Goal: Entertainment & Leisure: Browse casually

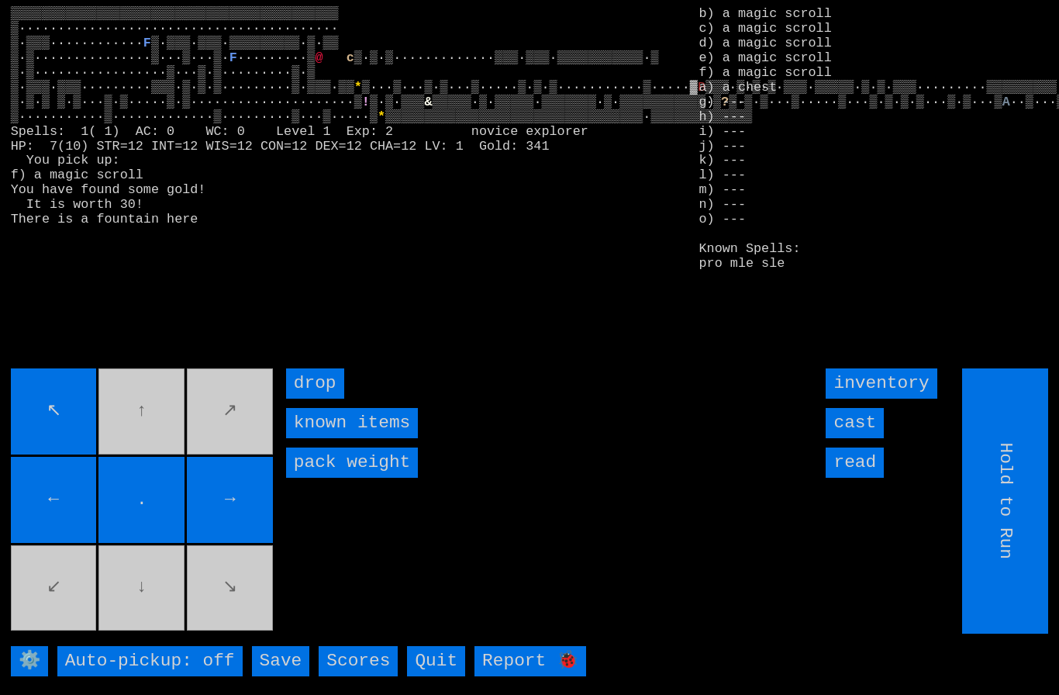
click at [888, 440] on larngrid "▒▒▒▒▒▒▒▒▒▒▒▒▒▒▒▒▒▒▒▒▒▒▒▒▒▒▒▒▒▒▒▒▒▒▒▒▒▒▒▒▒▒ ▒···································…" at bounding box center [529, 347] width 1059 height 695
click at [854, 438] on input "cast" at bounding box center [855, 423] width 58 height 30
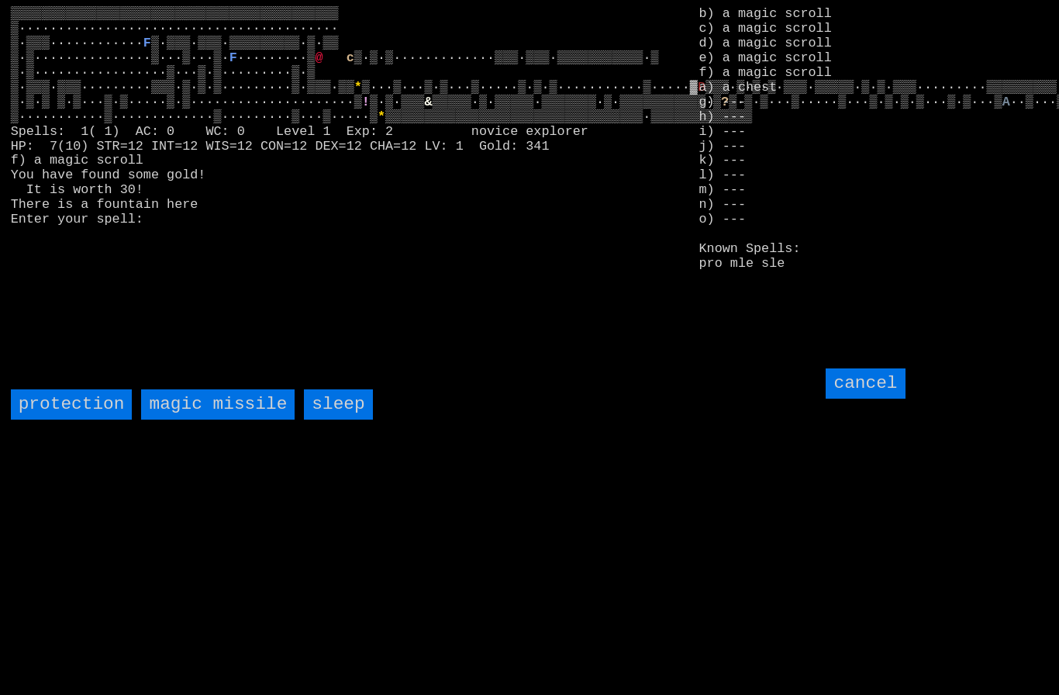
click at [247, 420] on missile "magic missile" at bounding box center [218, 404] width 154 height 30
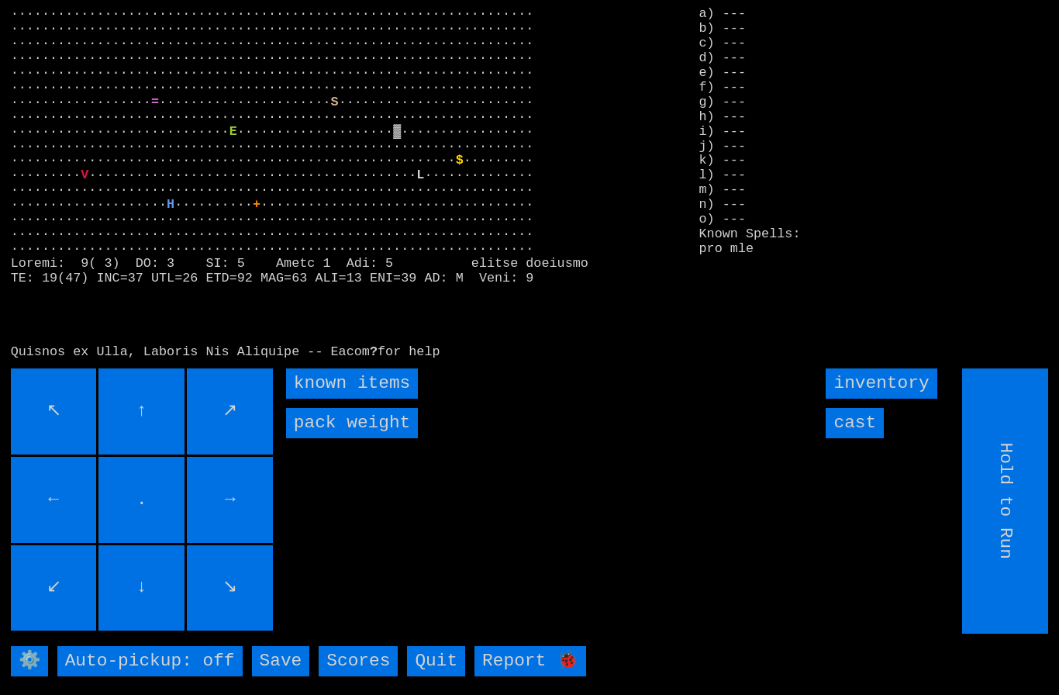
type input "Choose Direction"
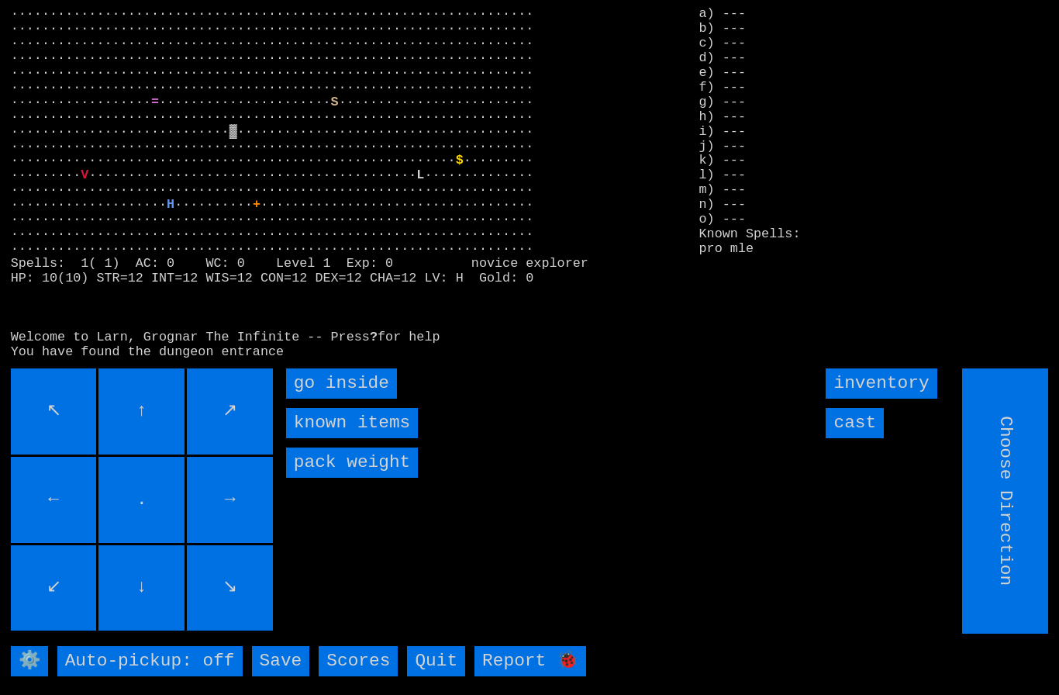
type input "Hold to Run"
click at [344, 399] on inside "go inside" at bounding box center [341, 383] width 111 height 30
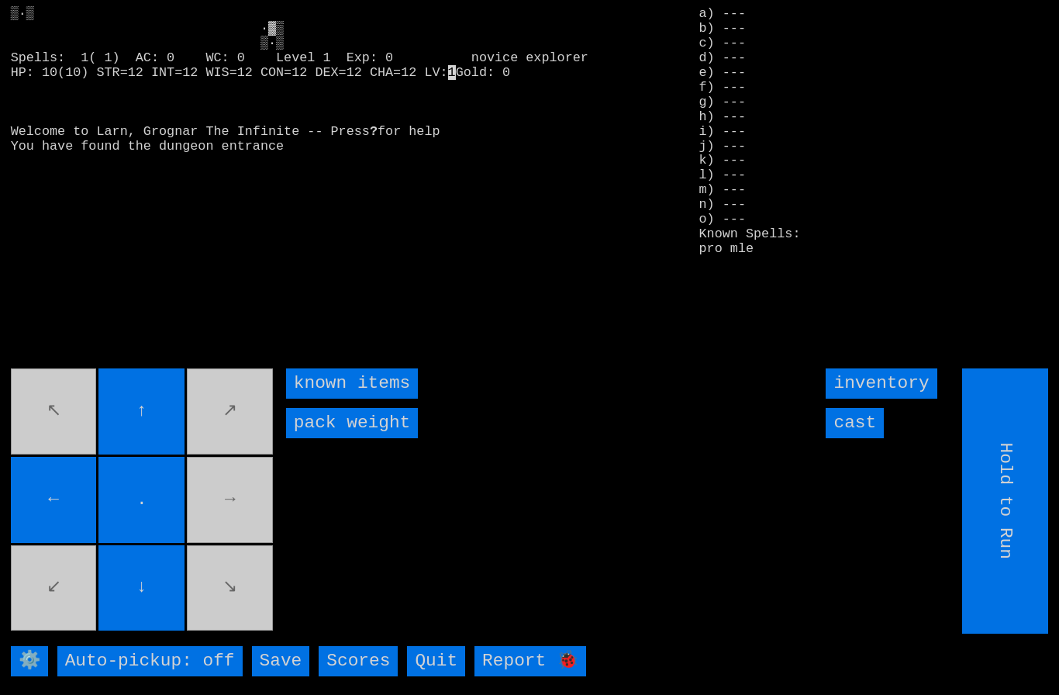
type input "Choose Direction"
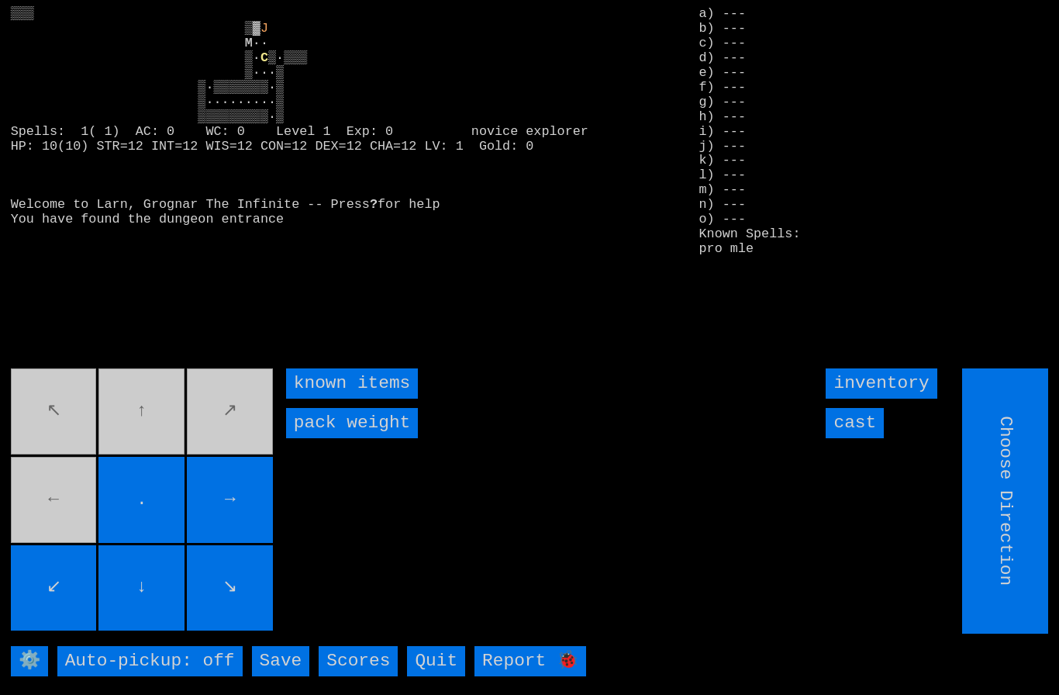
type input "Hold to Run"
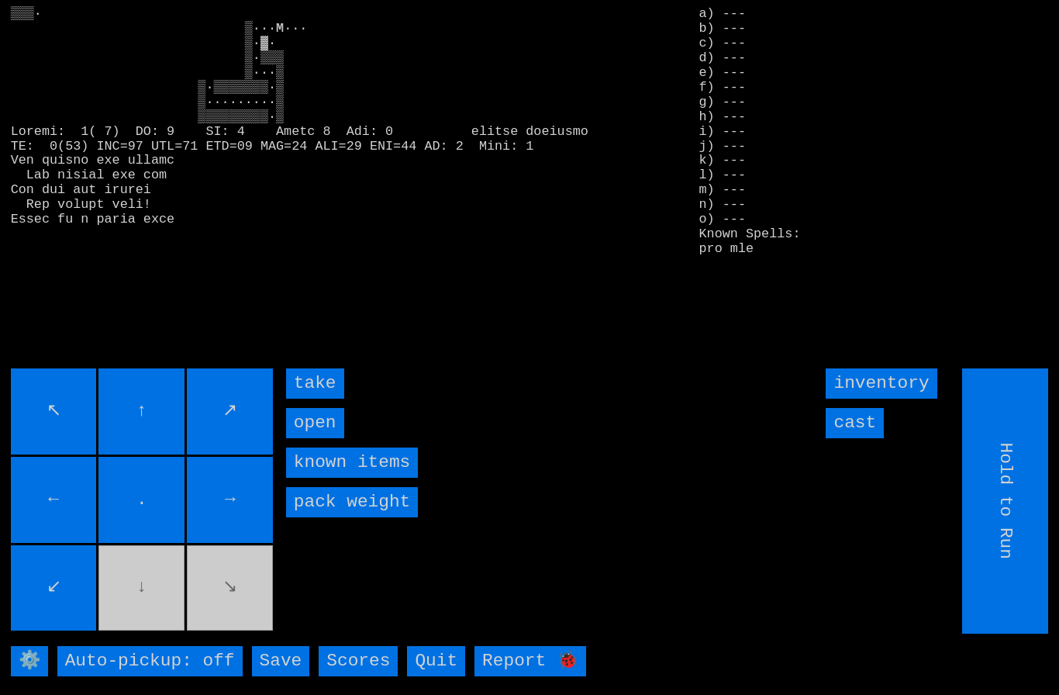
click at [323, 399] on input "take" at bounding box center [315, 383] width 58 height 30
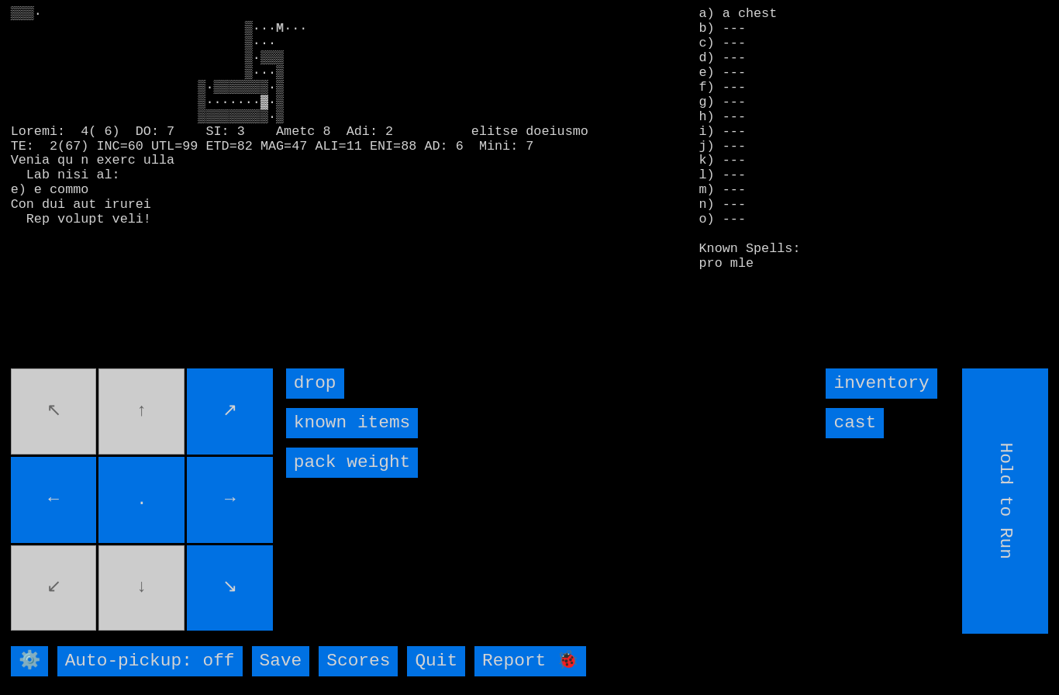
type input "Choose Direction"
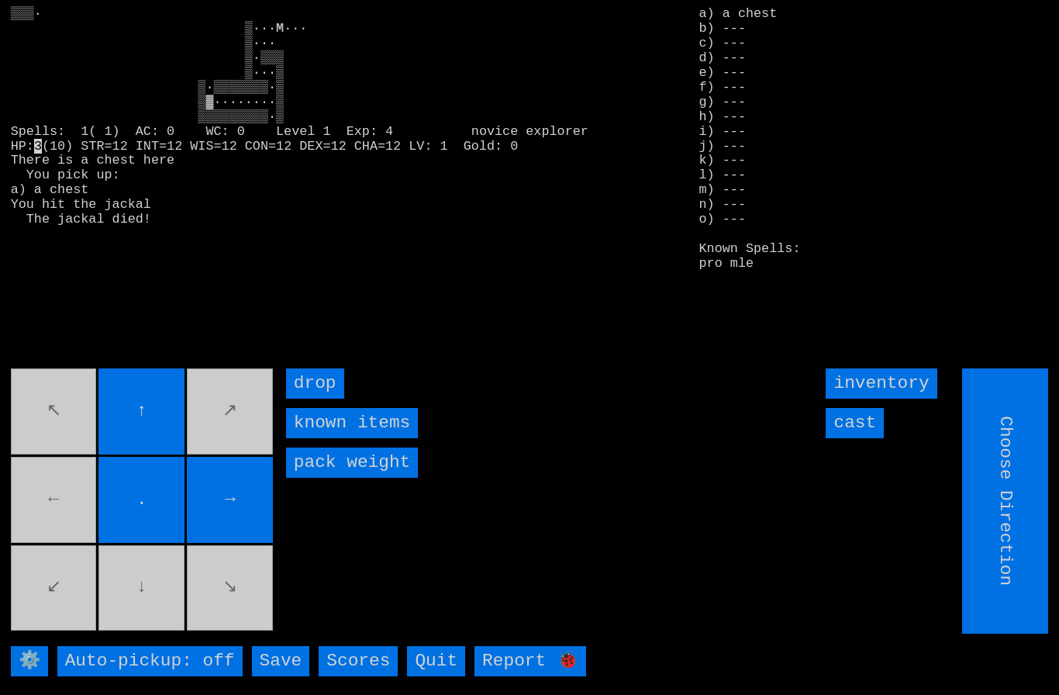
type input "Hold to Run"
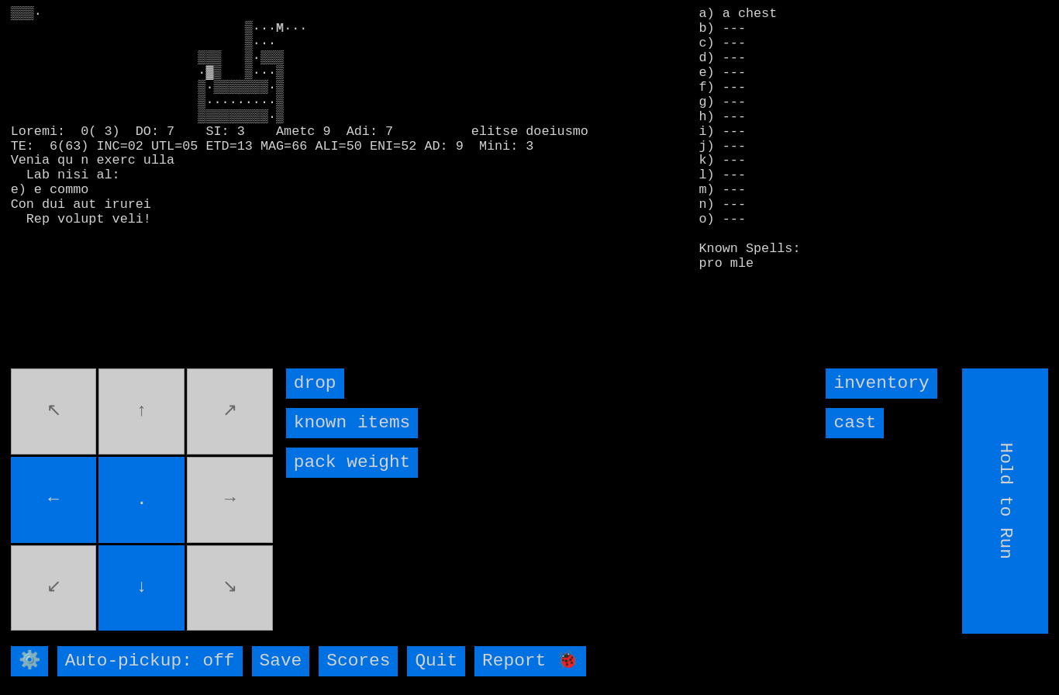
type input "Choose Direction"
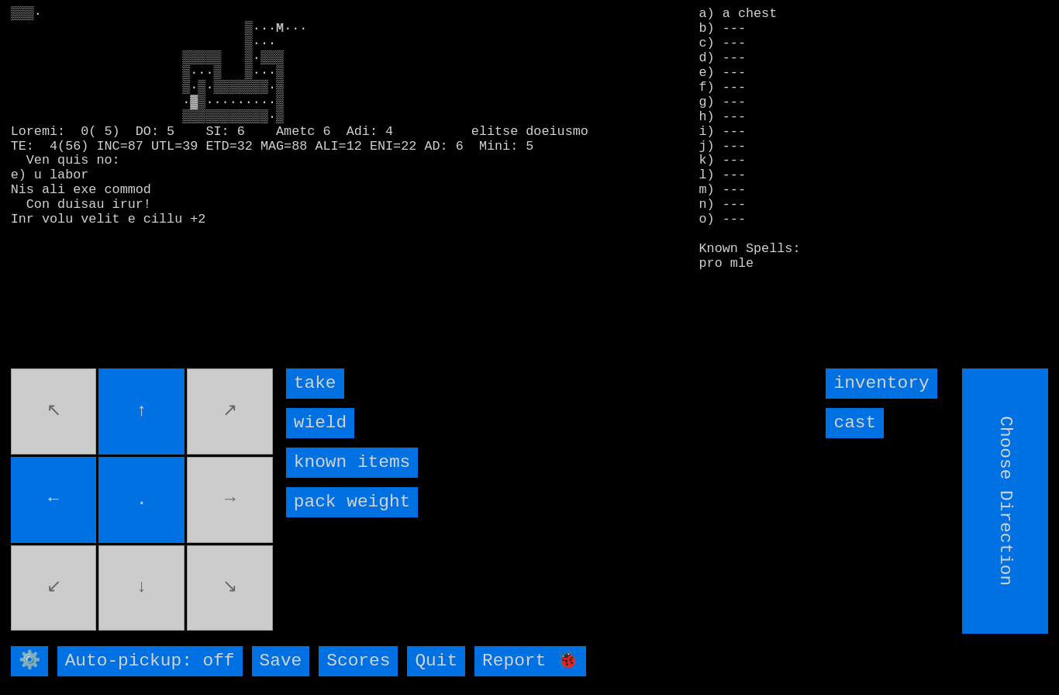
type input "Hold to Run"
click at [316, 438] on input "wield" at bounding box center [320, 423] width 68 height 30
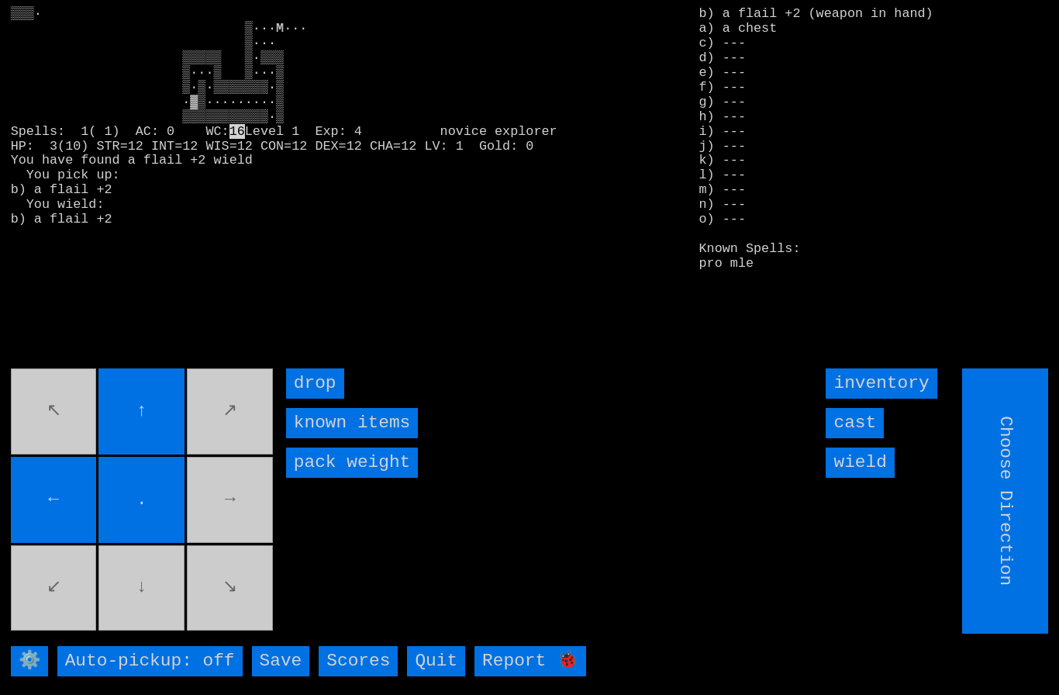
type input "Choose Direction"
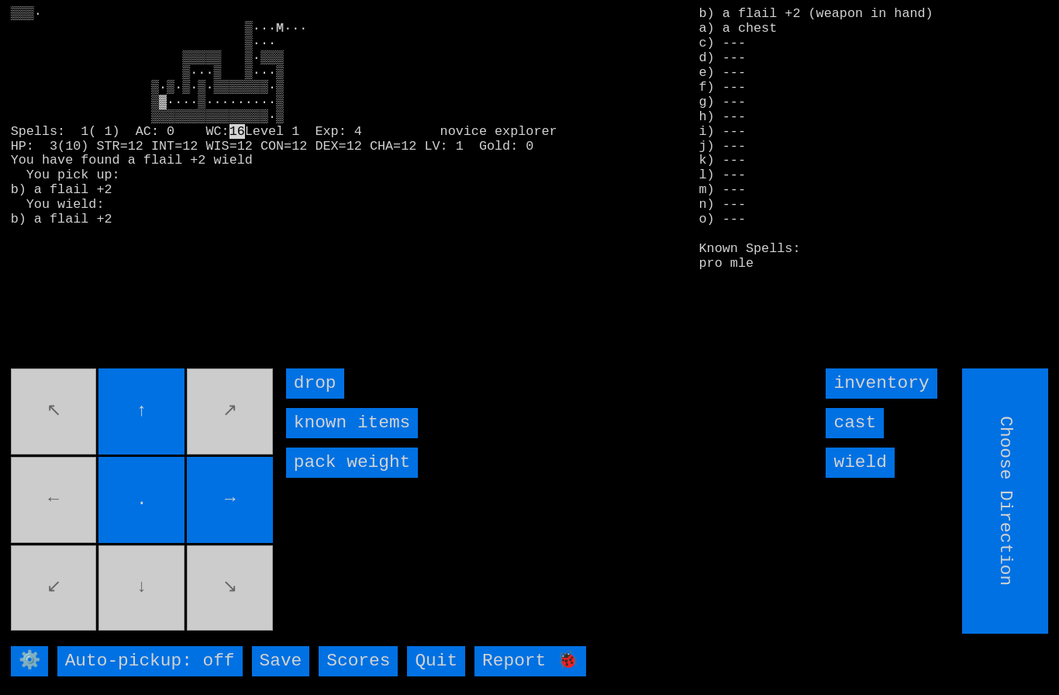
type input "Hold to Run"
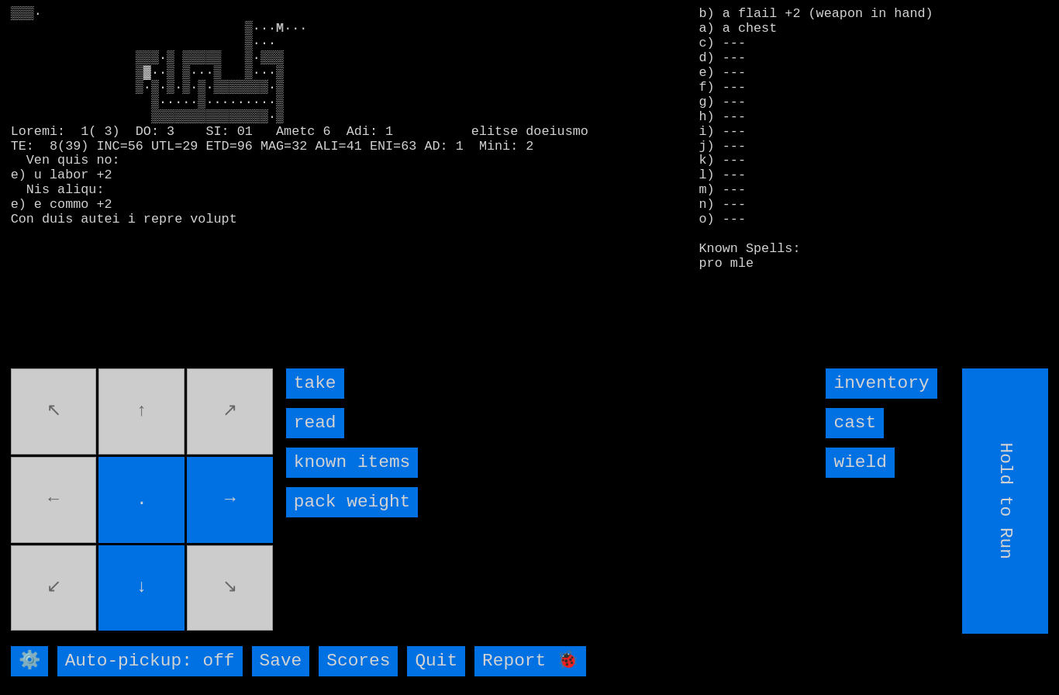
click at [316, 399] on input "take" at bounding box center [315, 383] width 58 height 30
